Goal: Task Accomplishment & Management: Use online tool/utility

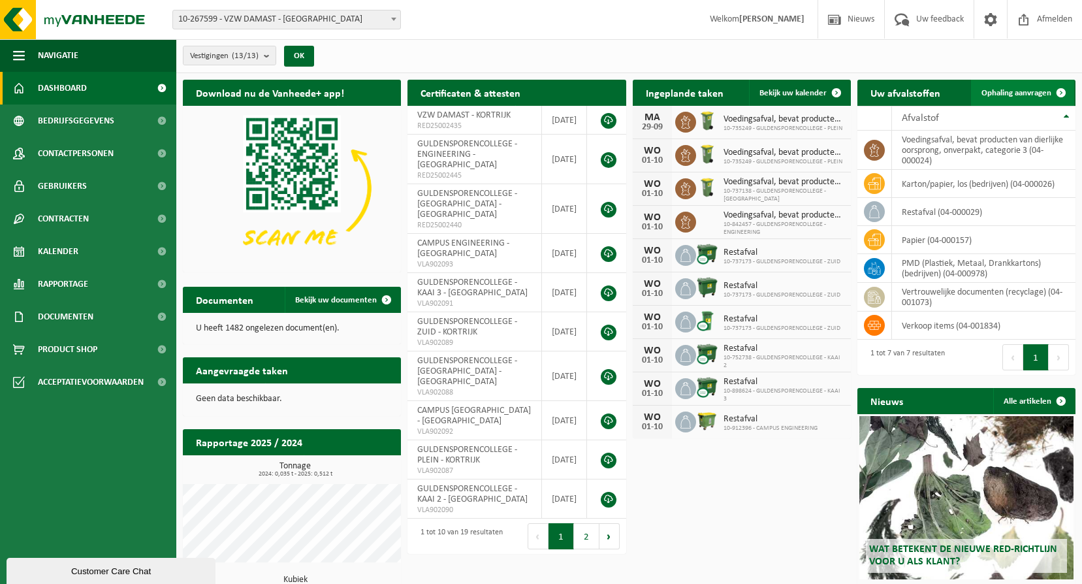
click at [1062, 88] on span at bounding box center [1061, 93] width 26 height 26
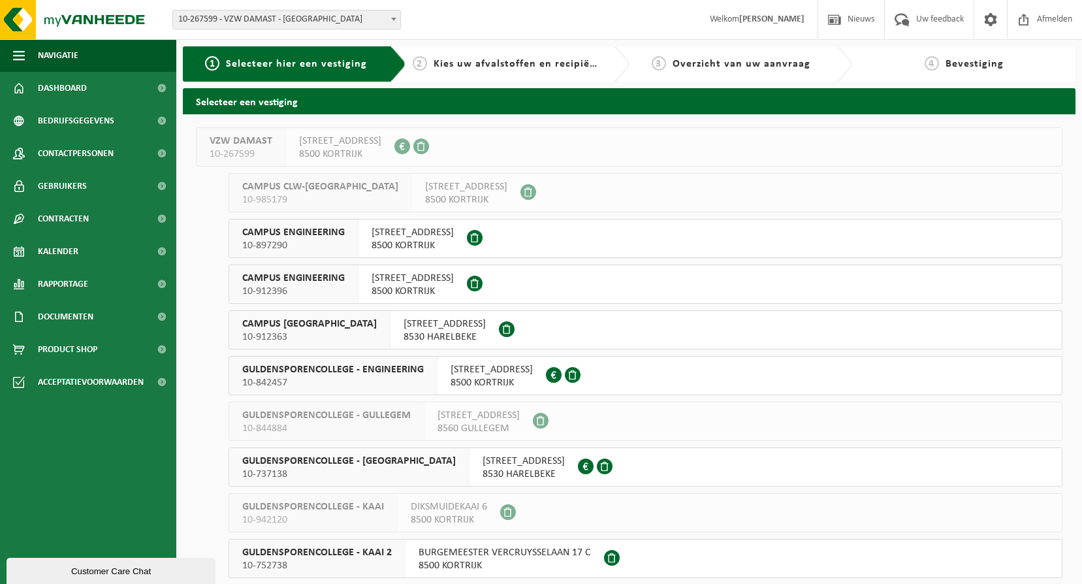
click at [396, 277] on span "[STREET_ADDRESS]" at bounding box center [413, 278] width 82 height 13
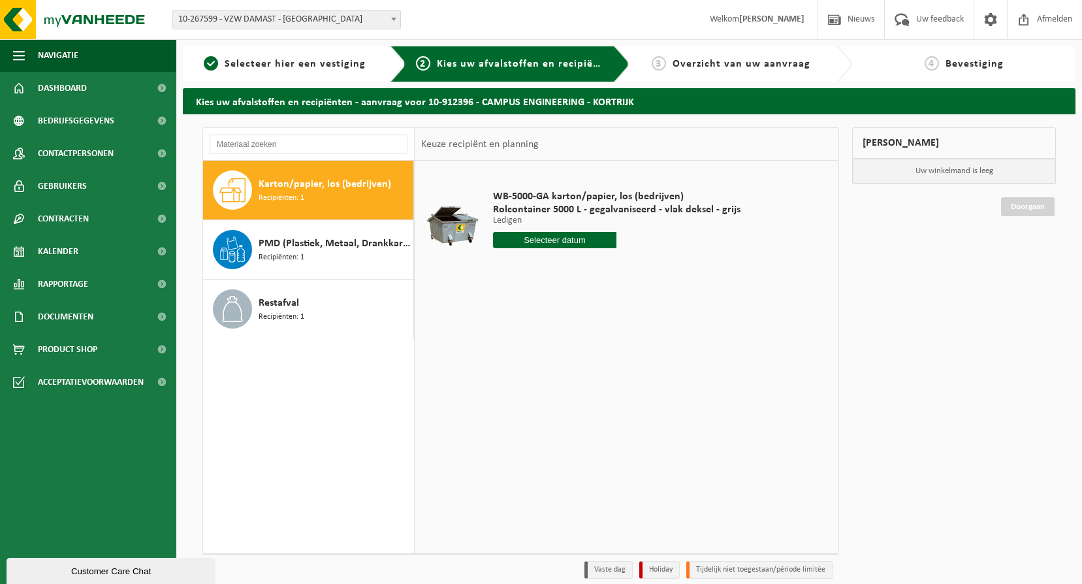
click at [298, 180] on span "Karton/papier, los (bedrijven)" at bounding box center [325, 184] width 133 height 16
click at [551, 234] on input "text" at bounding box center [555, 240] width 124 height 16
click at [644, 266] on icon at bounding box center [641, 269] width 21 height 21
click at [600, 313] on div "3" at bounding box center [596, 314] width 23 height 21
type input "Van 2025-10-03"
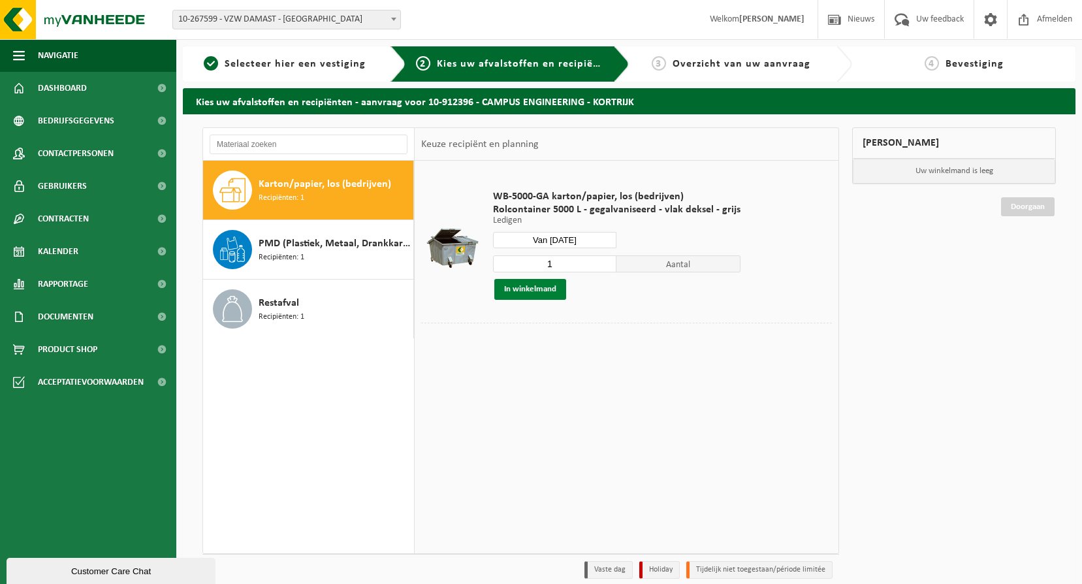
click at [516, 285] on button "In winkelmand" at bounding box center [530, 289] width 72 height 21
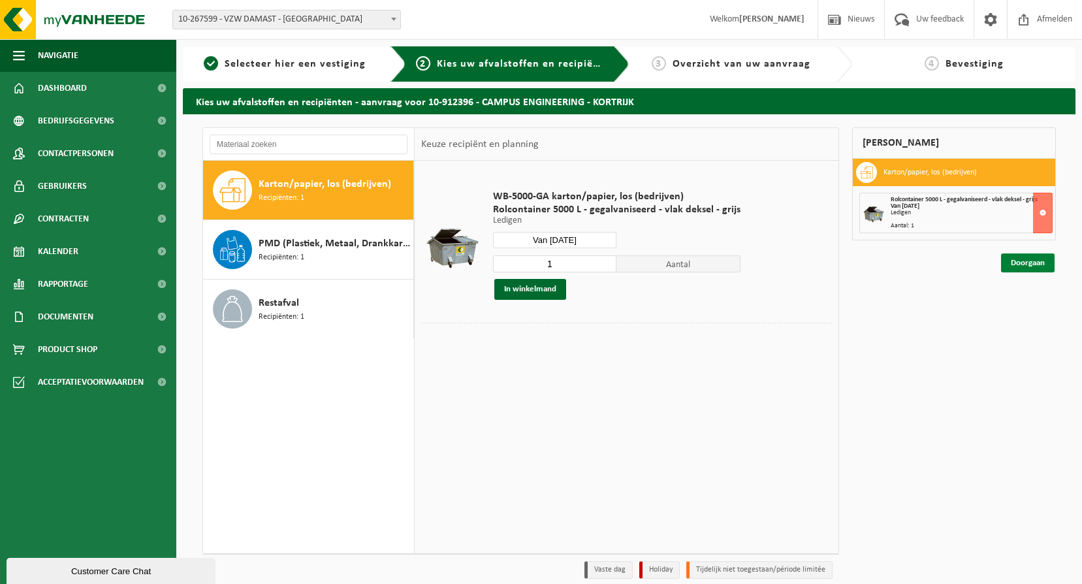
click at [1021, 262] on link "Doorgaan" at bounding box center [1028, 262] width 54 height 19
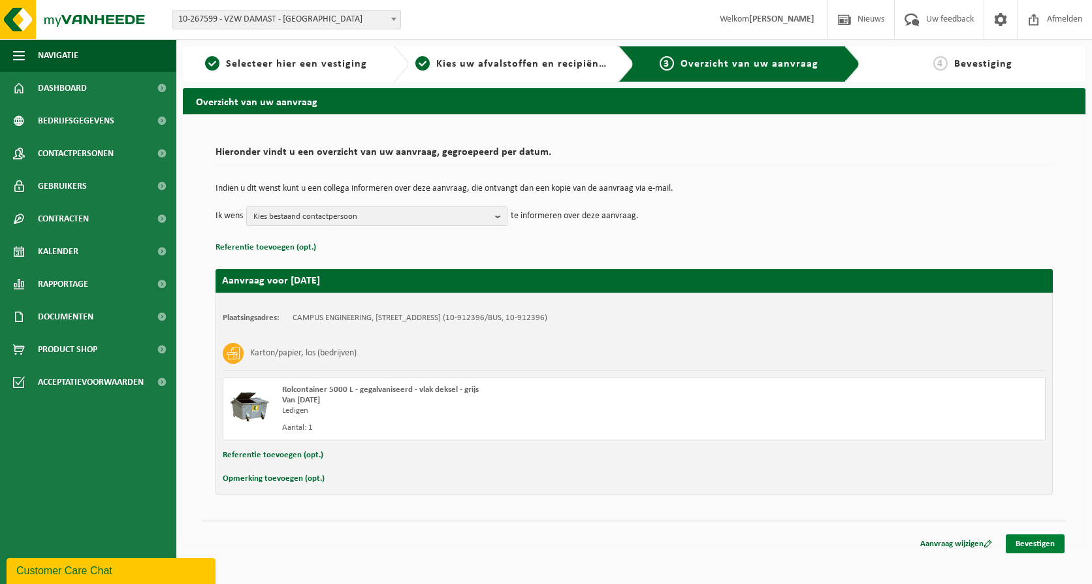
click at [1035, 546] on link "Bevestigen" at bounding box center [1035, 543] width 59 height 19
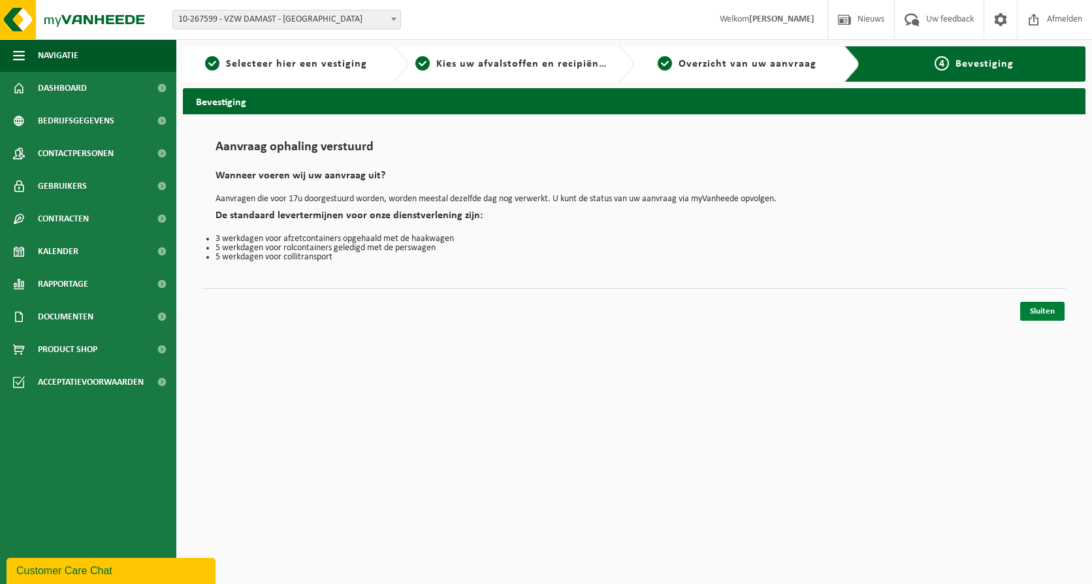
click at [1043, 311] on link "Sluiten" at bounding box center [1042, 311] width 44 height 19
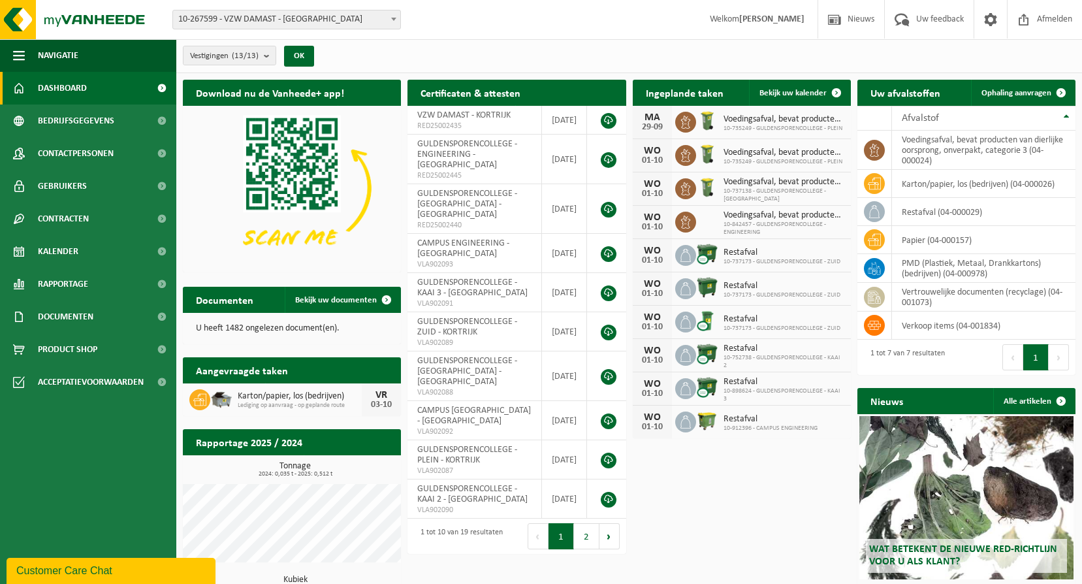
click at [395, 15] on span at bounding box center [393, 18] width 13 height 17
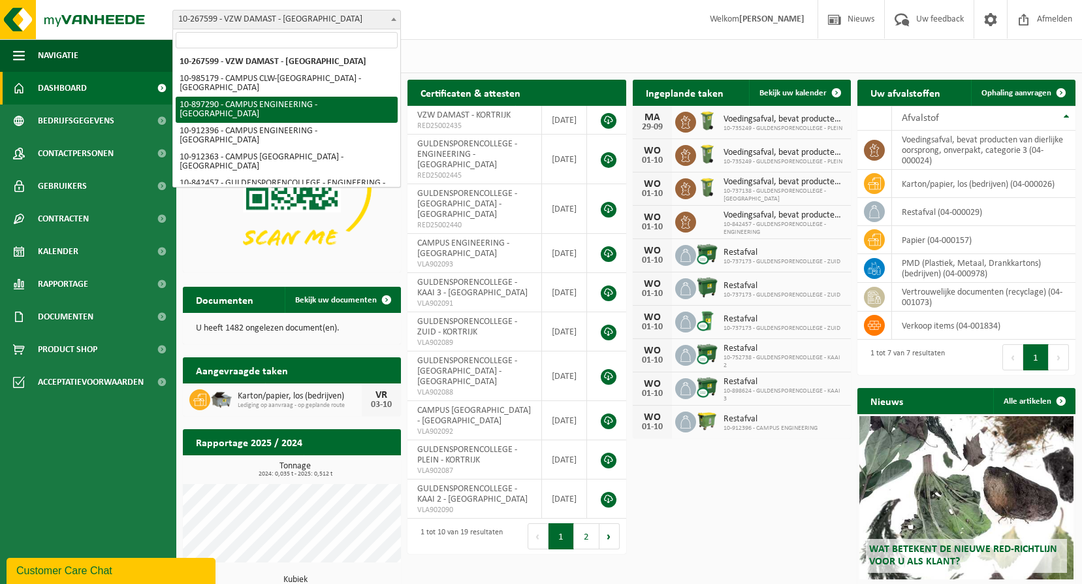
click at [503, 18] on div "Vestiging: 10-267599 - VZW DAMAST - KORTRIJK 10-985179 - CAMPUS CLW-KORTRIJK - …" at bounding box center [541, 20] width 1082 height 40
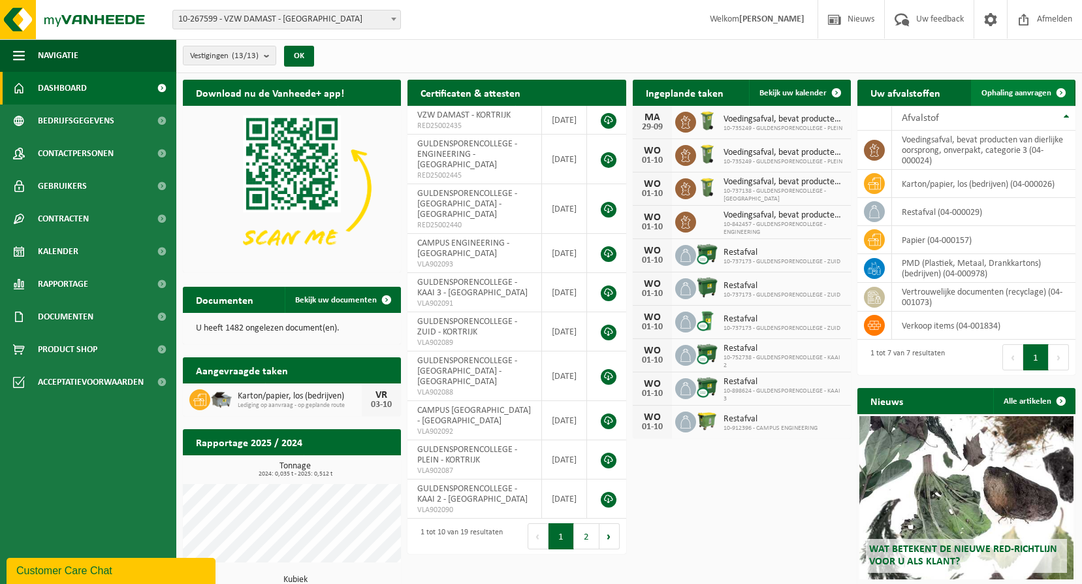
click at [1018, 86] on link "Ophaling aanvragen" at bounding box center [1022, 93] width 103 height 26
